Goal: Navigation & Orientation: Find specific page/section

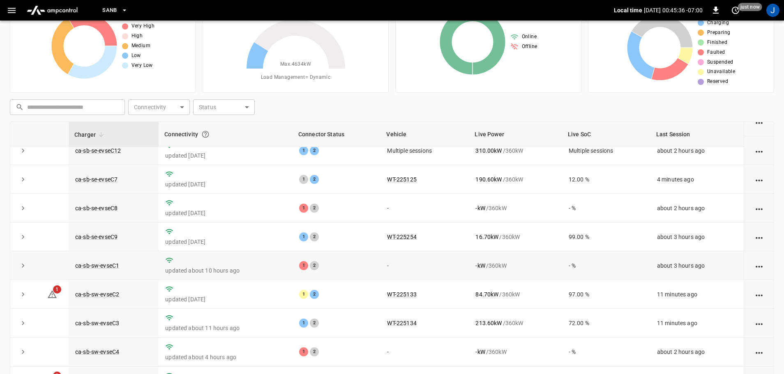
scroll to position [82, 0]
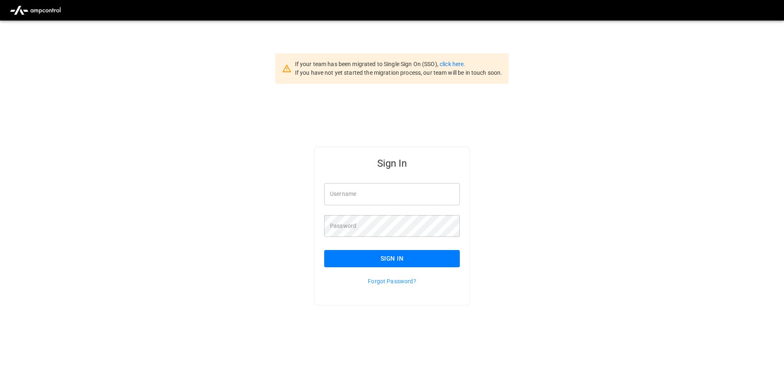
type input "**********"
click at [394, 194] on input "**********" at bounding box center [392, 194] width 136 height 22
click at [361, 259] on button "Sign In" at bounding box center [392, 258] width 136 height 17
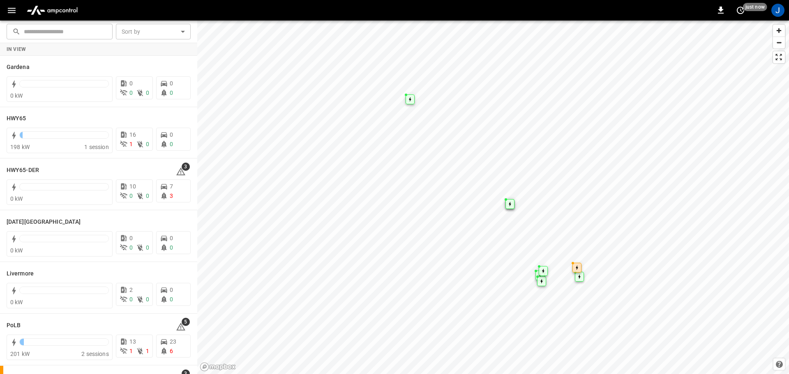
click at [12, 14] on icon "button" at bounding box center [12, 10] width 10 height 10
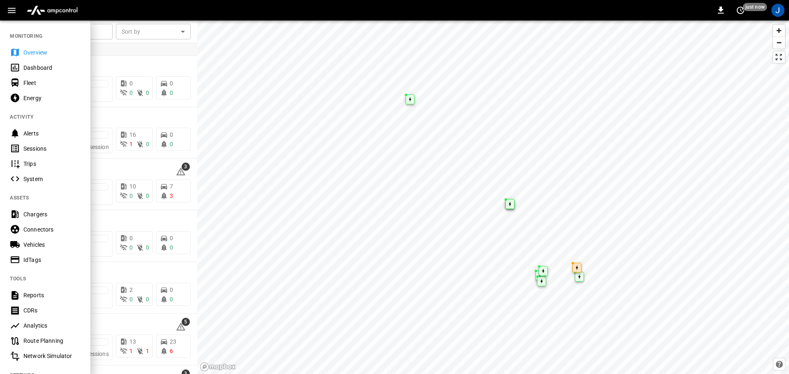
click at [29, 67] on div "Dashboard" at bounding box center [51, 68] width 57 height 8
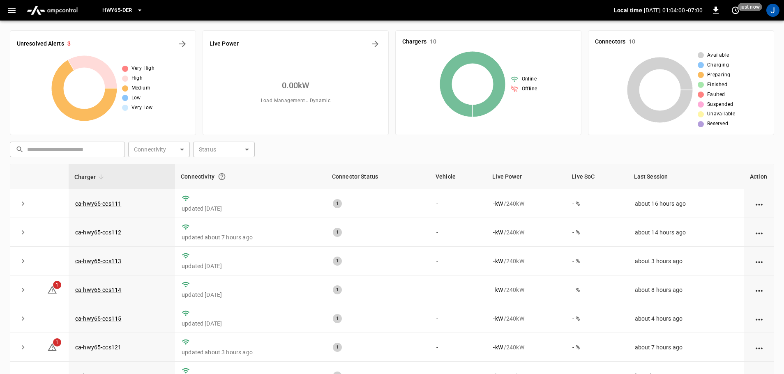
click at [137, 12] on icon "button" at bounding box center [140, 10] width 8 height 8
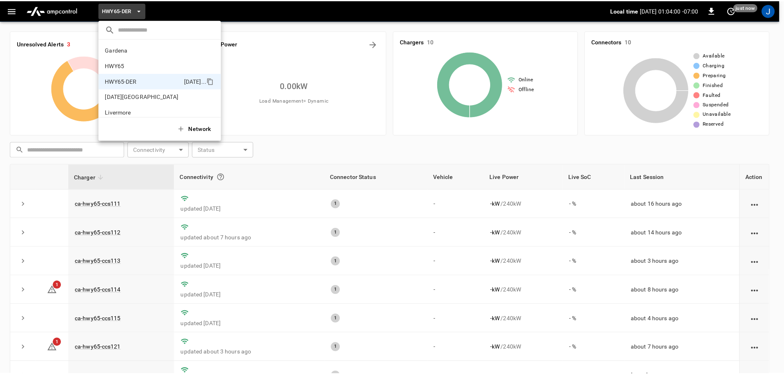
scroll to position [29, 0]
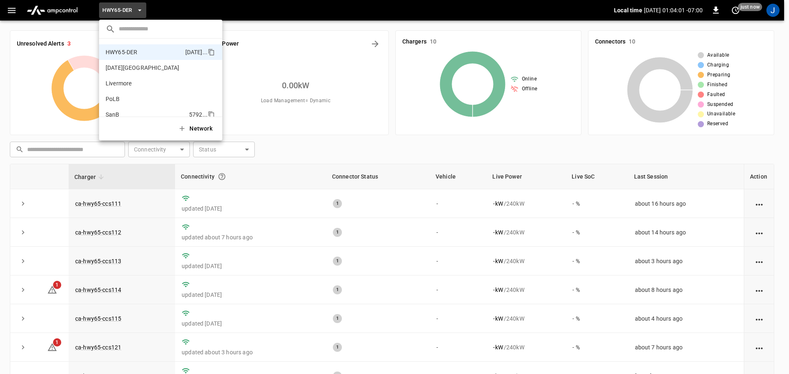
click at [116, 113] on p "SanB" at bounding box center [146, 115] width 80 height 8
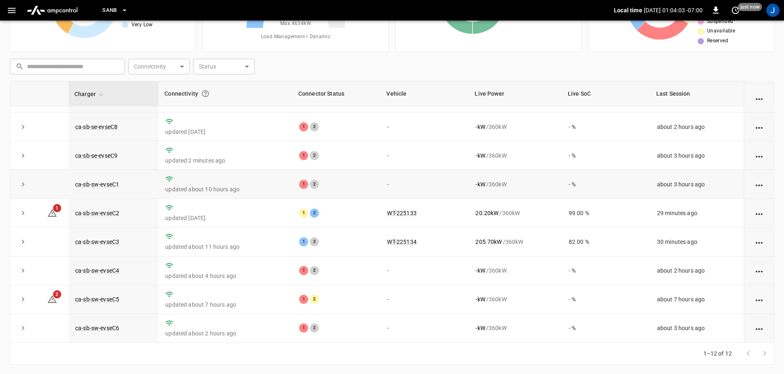
scroll to position [83, 0]
click at [104, 180] on link "ca-sb-sw-evseC1" at bounding box center [97, 184] width 47 height 10
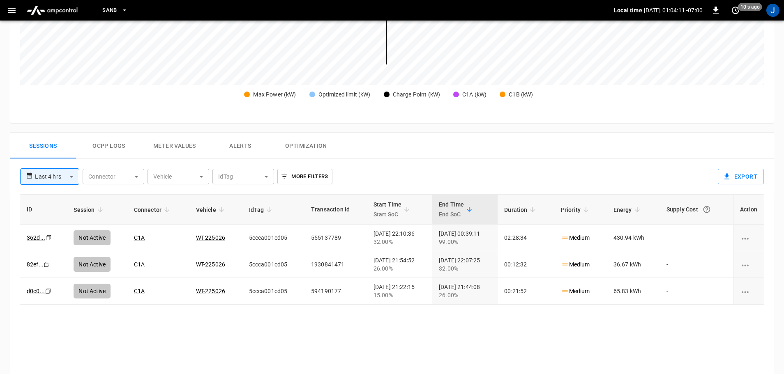
scroll to position [288, 0]
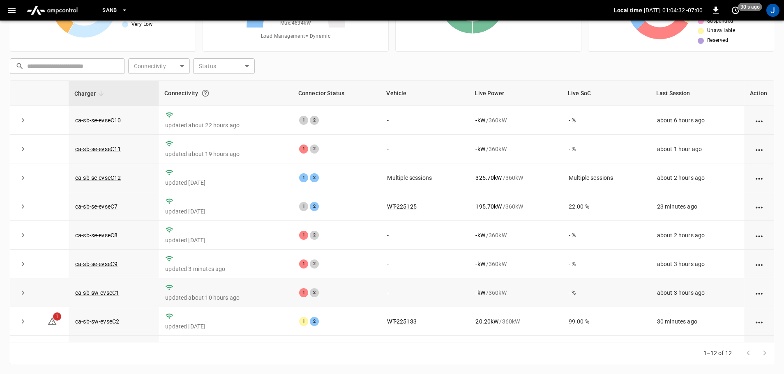
scroll to position [83, 0]
click at [105, 149] on link "ca-sb-se-evseC11" at bounding box center [98, 149] width 49 height 10
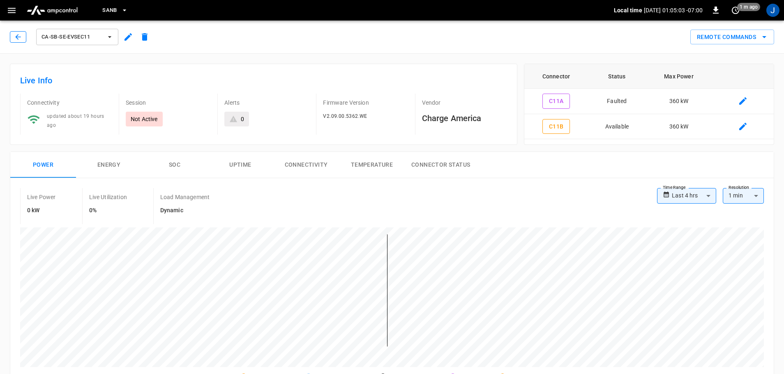
click at [20, 38] on icon "button" at bounding box center [18, 37] width 8 height 8
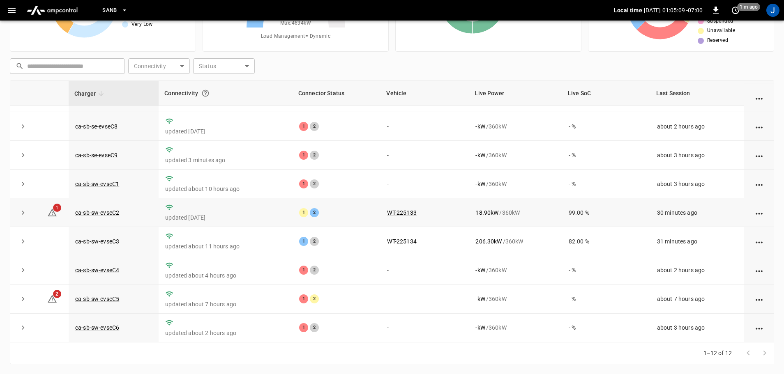
scroll to position [114, 0]
